Goal: Communication & Community: Answer question/provide support

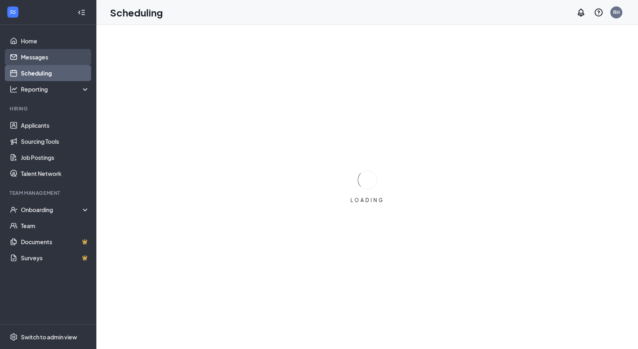
click at [60, 59] on link "Messages" at bounding box center [55, 57] width 69 height 16
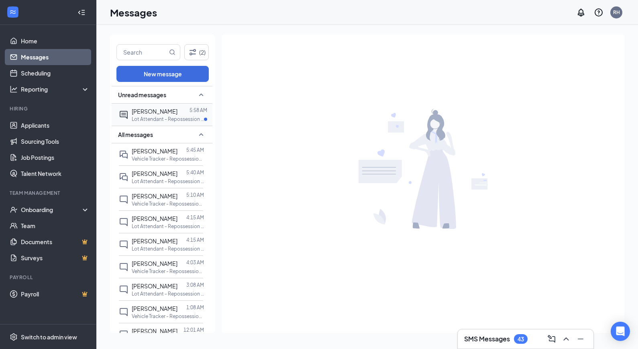
click at [163, 116] on p "Lot Attendant - Repossession at NM Gallup" at bounding box center [168, 119] width 72 height 7
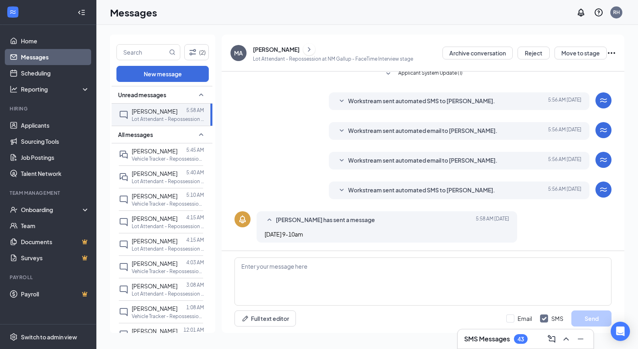
scroll to position [0, 0]
click at [343, 191] on icon "SmallChevronDown" at bounding box center [342, 191] width 10 height 10
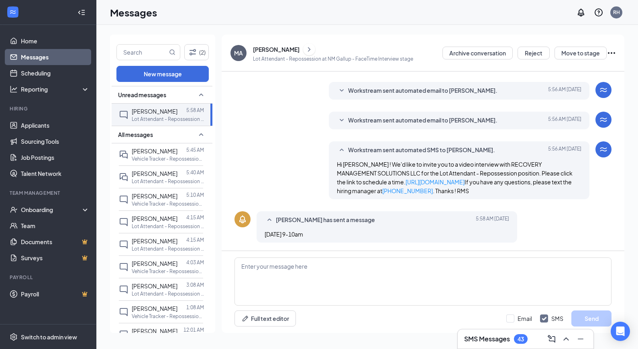
scroll to position [100, 0]
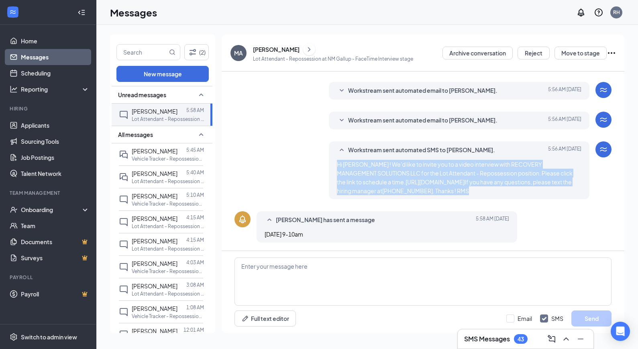
drag, startPoint x: 463, startPoint y: 192, endPoint x: 331, endPoint y: 161, distance: 135.6
click at [331, 161] on div "Workstream sent automated SMS to [PERSON_NAME]. [DATE] 5:56 AM Hi [PERSON_NAME]…" at bounding box center [459, 170] width 261 height 58
copy span "Hi [PERSON_NAME] ! We'd like to invite you to a video interview with RECOVERY M…"
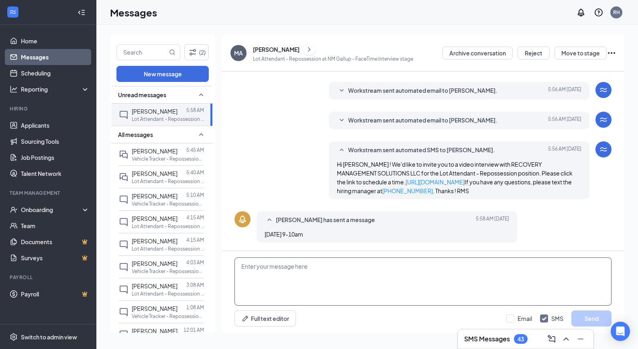
drag, startPoint x: 314, startPoint y: 283, endPoint x: 313, endPoint y: 277, distance: 6.1
click at [314, 283] on textarea at bounding box center [423, 281] width 377 height 48
paste textarea "Hi [PERSON_NAME] ! We'd like to invite you to a video interview with RECOVERY M…"
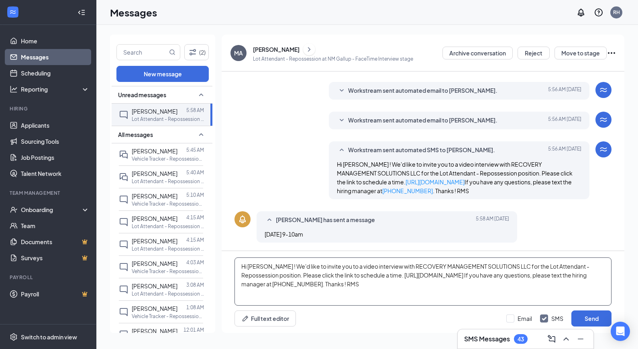
drag, startPoint x: 267, startPoint y: 274, endPoint x: 269, endPoint y: 269, distance: 5.6
click at [267, 274] on textarea "Hi [PERSON_NAME] ! We'd like to invite you to a video interview with RECOVERY M…" at bounding box center [423, 281] width 377 height 48
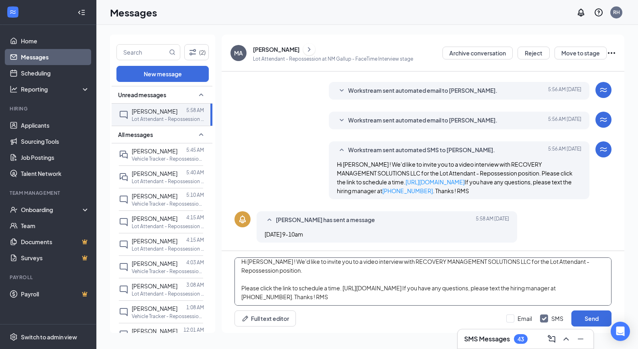
scroll to position [5, 0]
drag, startPoint x: 431, startPoint y: 289, endPoint x: 432, endPoint y: 278, distance: 10.9
click at [431, 288] on textarea "Hi [PERSON_NAME] ! We'd like to invite you to a video interview with RECOVERY M…" at bounding box center [423, 281] width 377 height 48
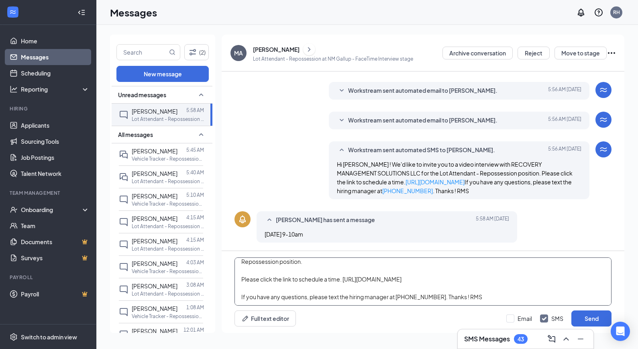
scroll to position [14, 0]
drag, startPoint x: 441, startPoint y: 296, endPoint x: 443, endPoint y: 288, distance: 8.4
click at [441, 296] on textarea "Hi [PERSON_NAME] ! We'd like to invite you to a video interview with RECOVERY M…" at bounding box center [423, 281] width 377 height 48
click at [442, 296] on textarea "Hi [PERSON_NAME] ! We'd like to invite you to a video interview with RECOVERY M…" at bounding box center [423, 281] width 377 height 48
click at [439, 297] on textarea "Hi [PERSON_NAME] ! We'd like to invite you to a video interview with RECOVERY M…" at bounding box center [423, 281] width 377 height 48
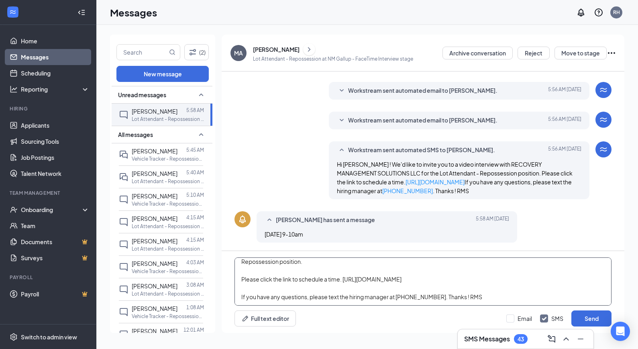
click at [440, 296] on textarea "Hi [PERSON_NAME] ! We'd like to invite you to a video interview with RECOVERY M…" at bounding box center [423, 281] width 377 height 48
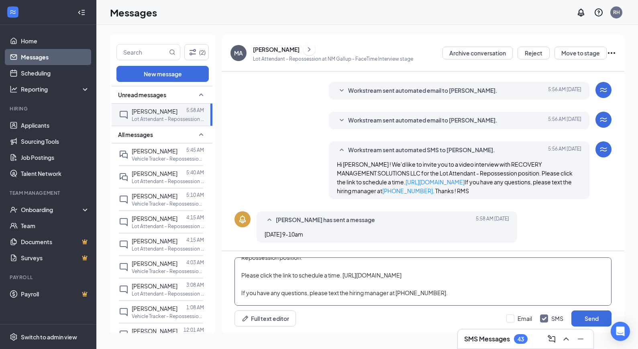
scroll to position [27, 0]
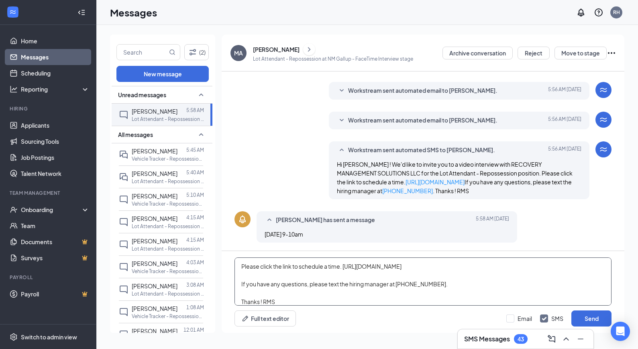
drag, startPoint x: 261, startPoint y: 302, endPoint x: 261, endPoint y: 294, distance: 8.4
click at [261, 299] on textarea "Hi [PERSON_NAME] ! We'd like to invite you to a video interview with RECOVERY M…" at bounding box center [423, 281] width 377 height 48
click at [280, 301] on textarea "Hi [PERSON_NAME] ! We'd like to invite you to a video interview with RECOVERY M…" at bounding box center [423, 281] width 377 height 48
drag, startPoint x: 263, startPoint y: 303, endPoint x: 268, endPoint y: 298, distance: 7.1
click at [263, 303] on textarea "Hi [PERSON_NAME] ! We'd like to invite you to a video interview with RECOVERY M…" at bounding box center [423, 281] width 377 height 48
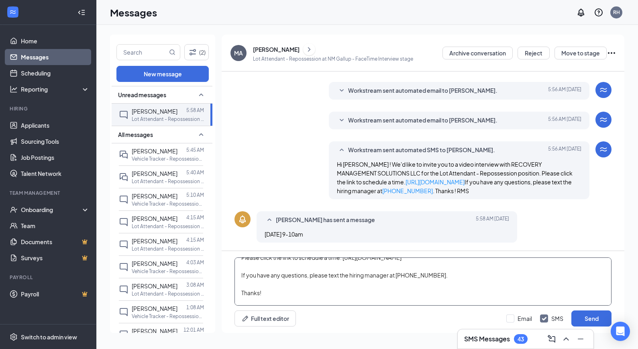
scroll to position [44, 0]
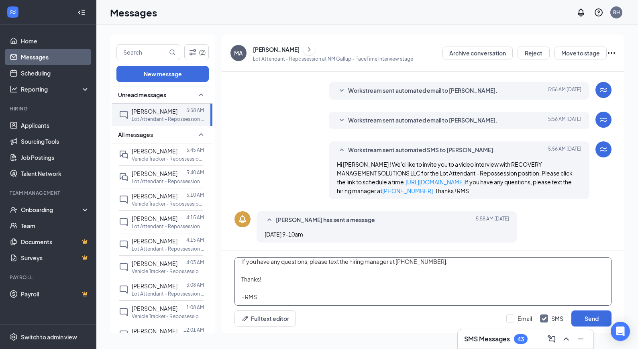
click at [281, 284] on textarea "Hi [PERSON_NAME] ! We'd like to invite you to a video interview with RECOVERY M…" at bounding box center [423, 281] width 377 height 48
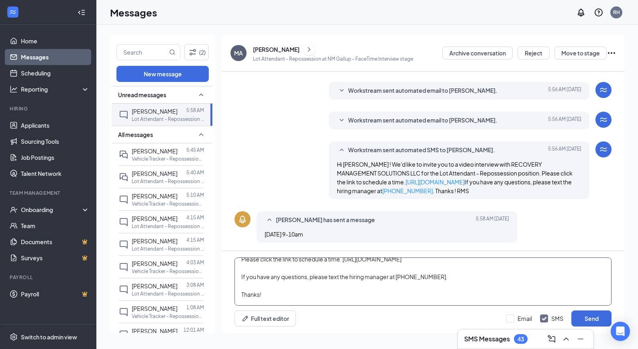
click at [282, 291] on textarea "Hi [PERSON_NAME] ! We'd like to invite you to a video interview with RECOVERY M…" at bounding box center [423, 281] width 377 height 48
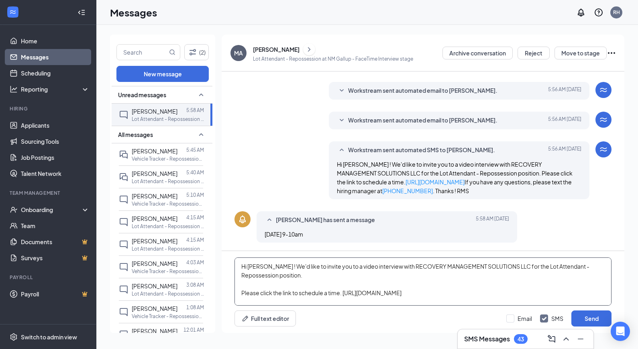
scroll to position [0, 0]
type textarea "Hi [PERSON_NAME] ! We'd like to invite you to a video interview with RECOVERY M…"
click at [582, 318] on button "Send" at bounding box center [592, 318] width 40 height 16
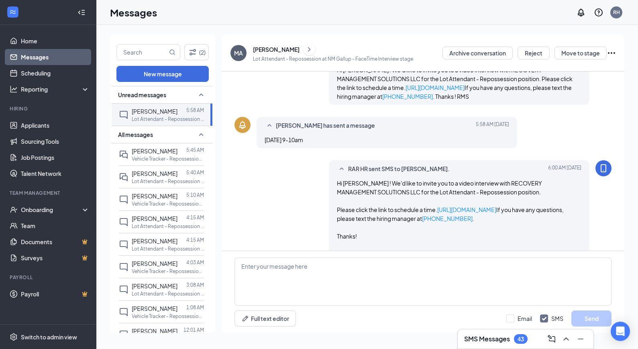
scroll to position [222, 0]
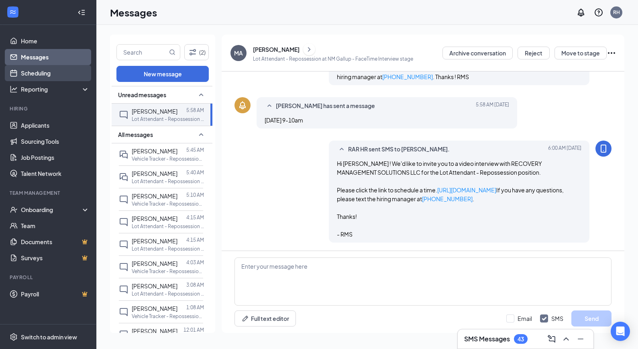
drag, startPoint x: 62, startPoint y: 72, endPoint x: 68, endPoint y: 74, distance: 5.8
click at [62, 72] on link "Scheduling" at bounding box center [55, 73] width 69 height 16
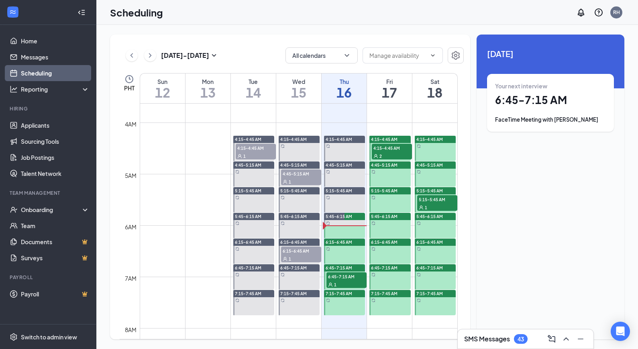
scroll to position [188, 0]
